Goal: Navigation & Orientation: Find specific page/section

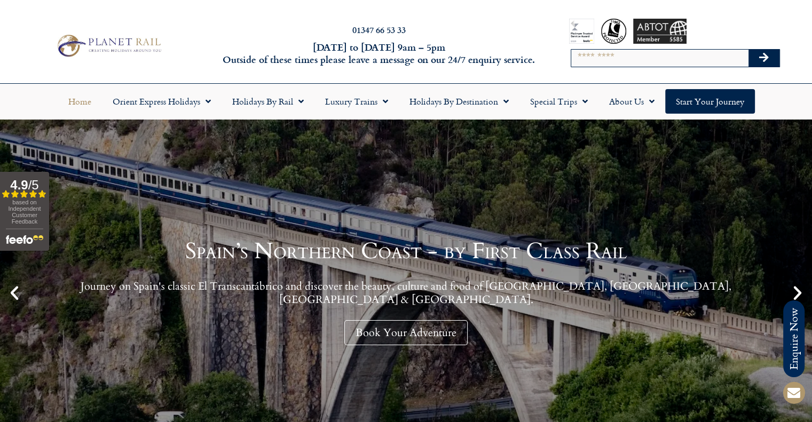
click at [710, 258] on h1 "Spain’s Northern Coast - by First Class Rail" at bounding box center [406, 251] width 759 height 22
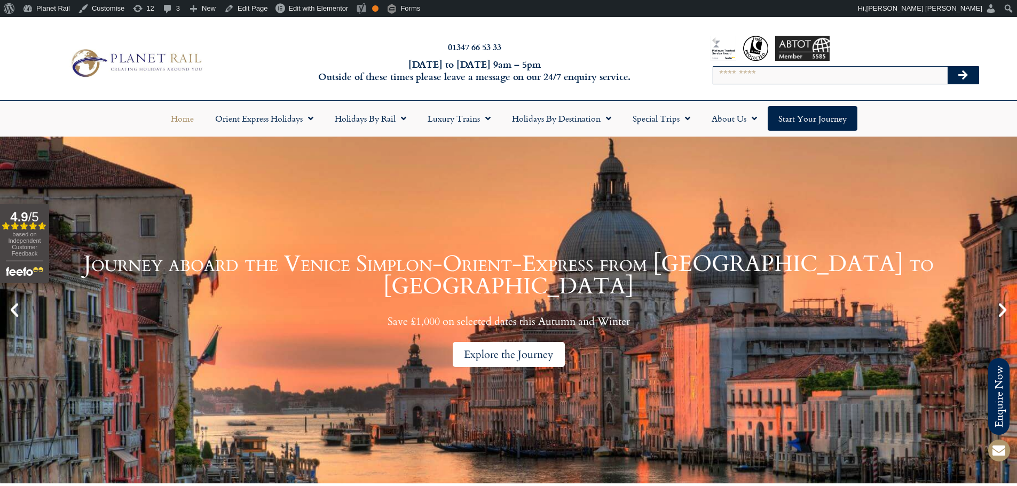
click at [498, 342] on div "Explore the Journey" at bounding box center [509, 354] width 112 height 25
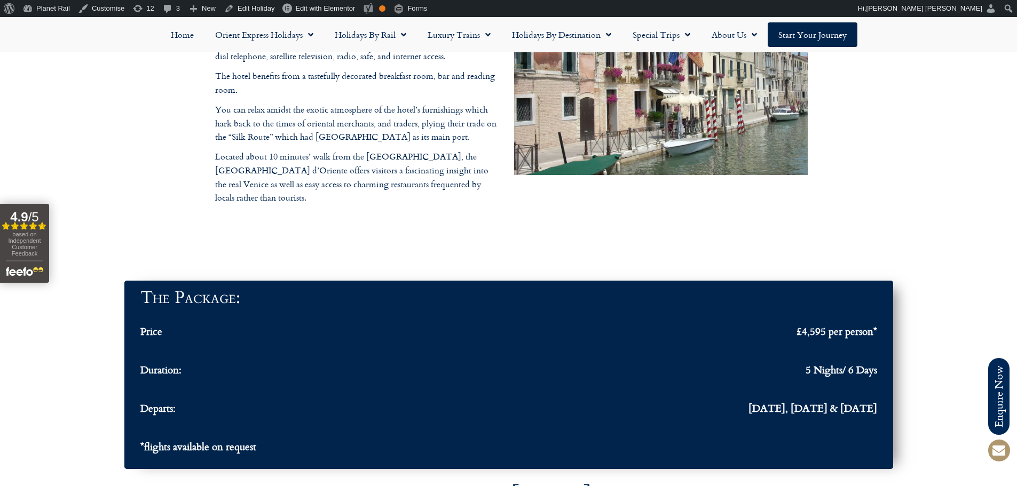
scroll to position [3523, 0]
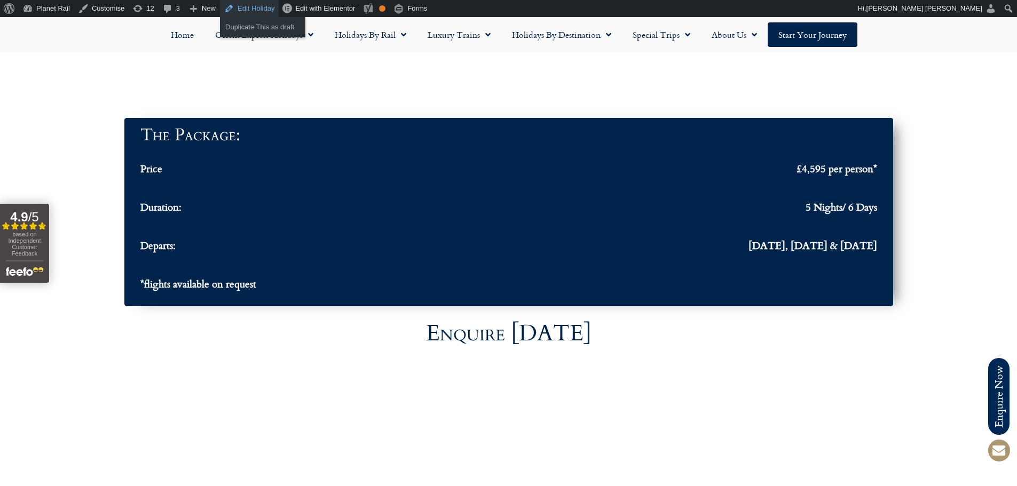
click at [263, 11] on link "Edit Holiday" at bounding box center [249, 8] width 59 height 17
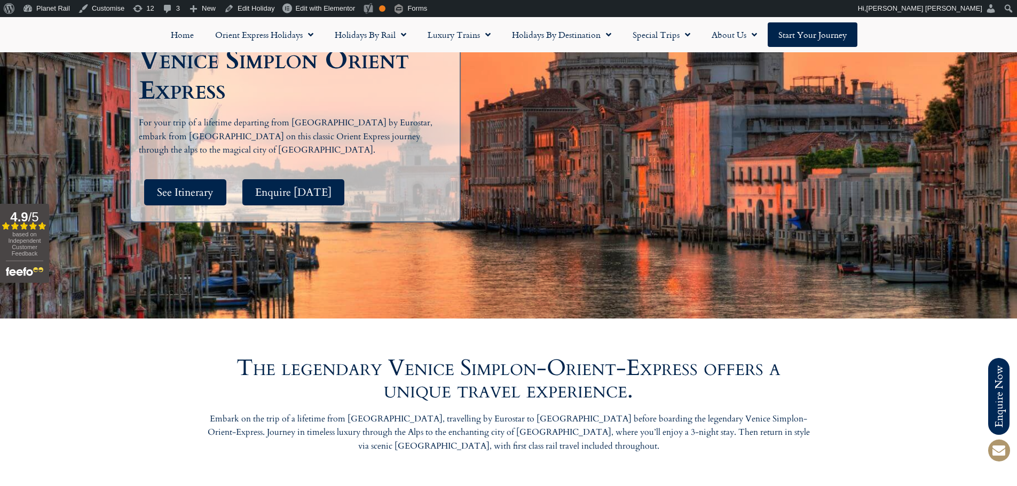
scroll to position [214, 0]
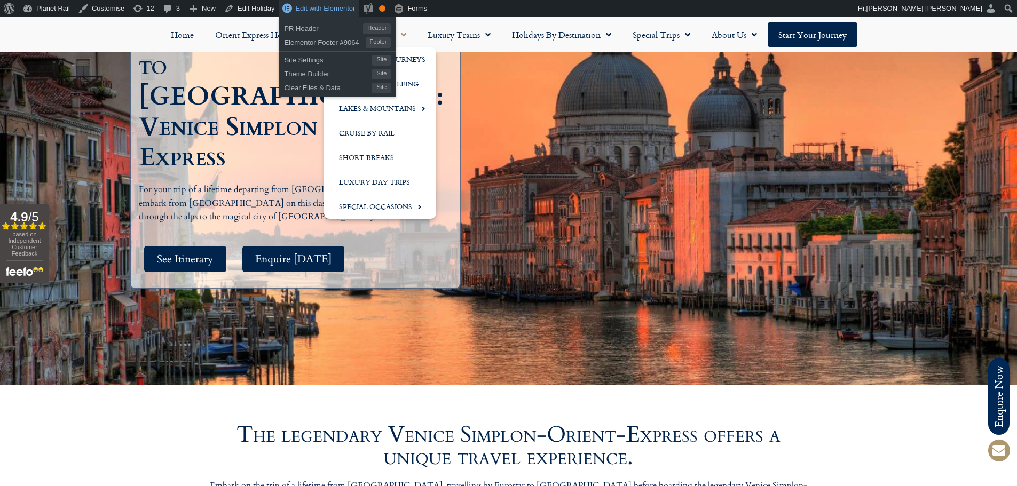
click at [311, 9] on span "Edit with Elementor" at bounding box center [325, 8] width 60 height 8
